Goal: Information Seeking & Learning: Learn about a topic

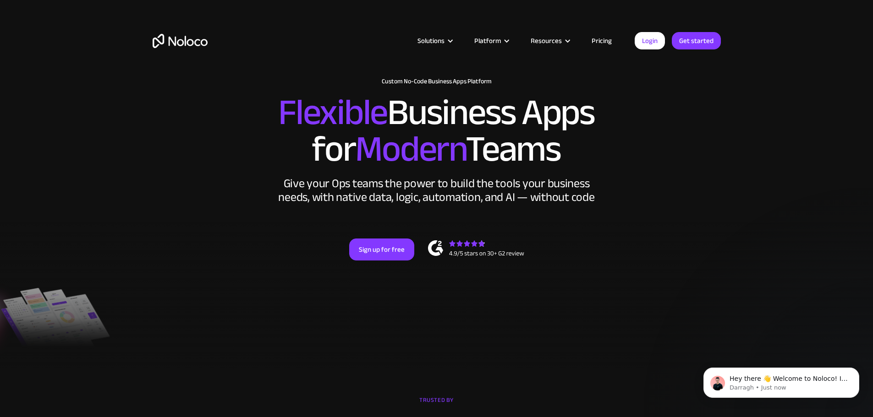
click at [605, 41] on link "Pricing" at bounding box center [601, 41] width 43 height 12
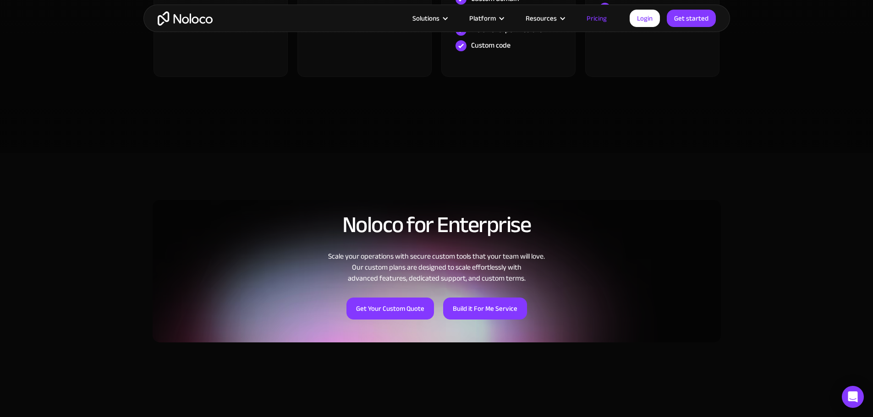
scroll to position [275, 0]
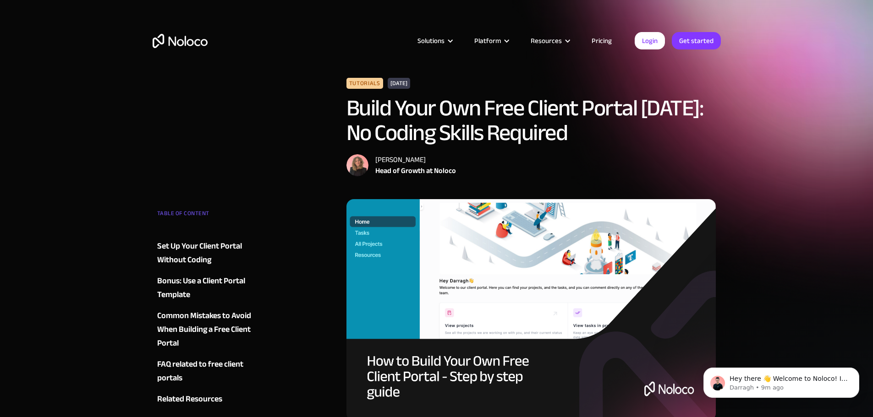
click at [605, 40] on link "Pricing" at bounding box center [601, 41] width 43 height 12
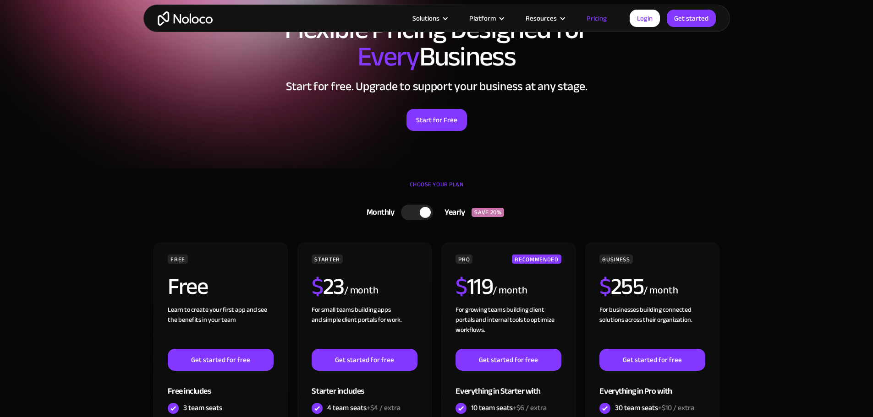
scroll to position [229, 0]
